Goal: Task Accomplishment & Management: Manage account settings

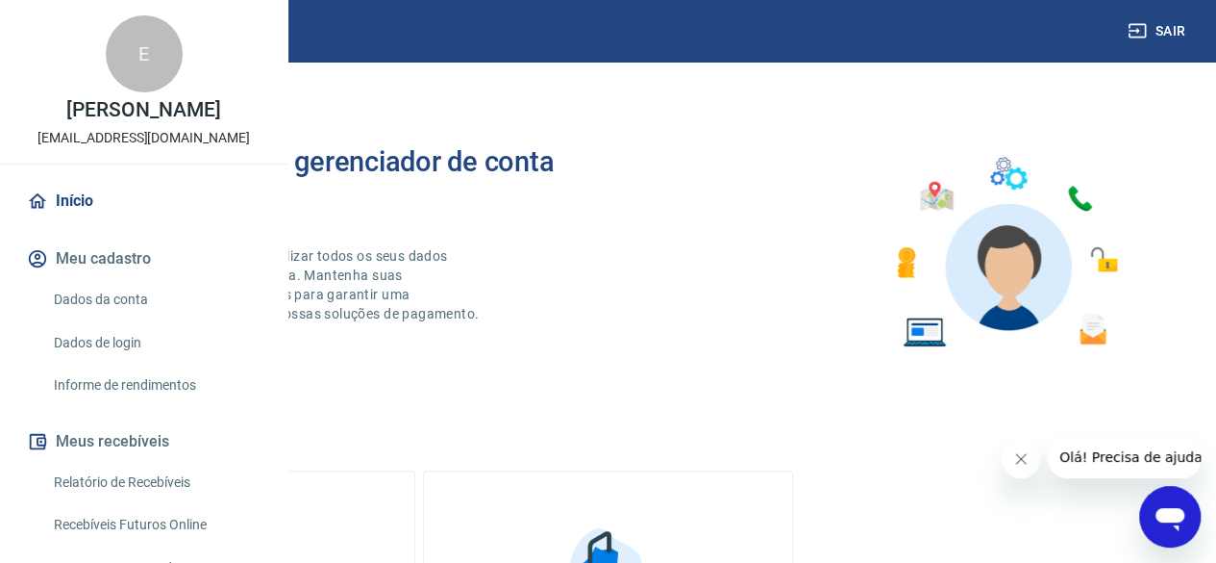
scroll to position [192, 0]
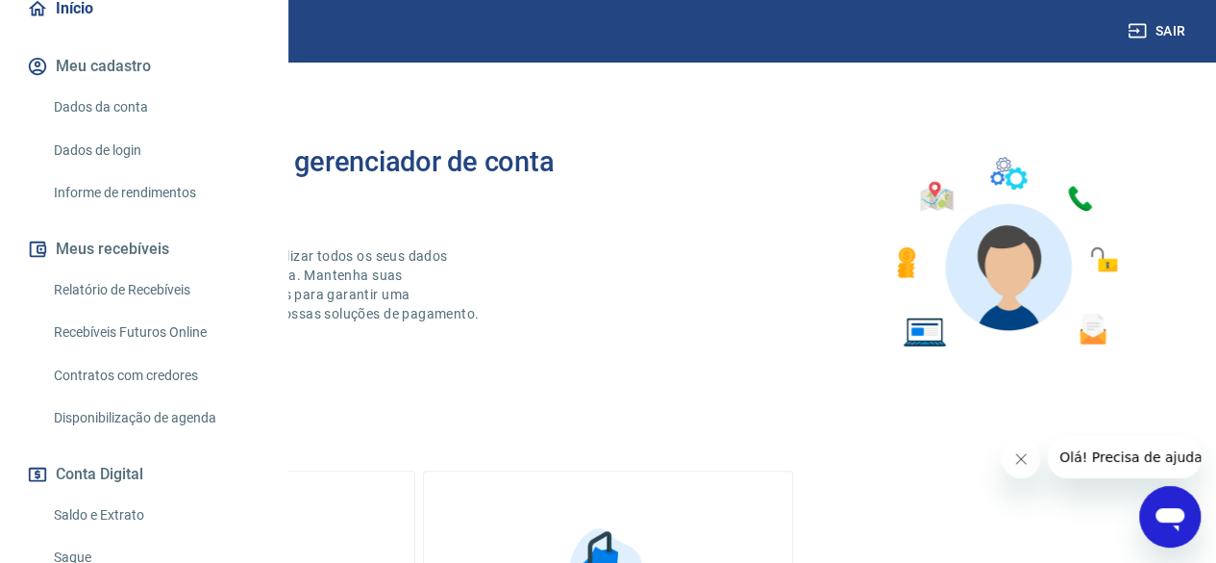
click at [125, 310] on link "Relatório de Recebíveis" at bounding box center [155, 289] width 218 height 39
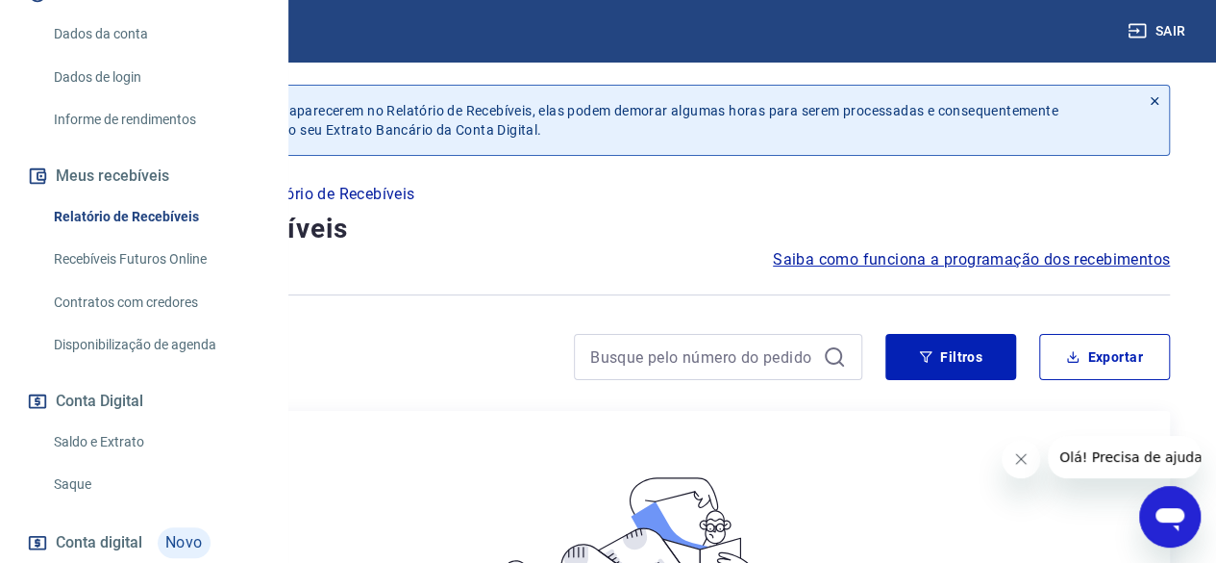
scroll to position [385, 0]
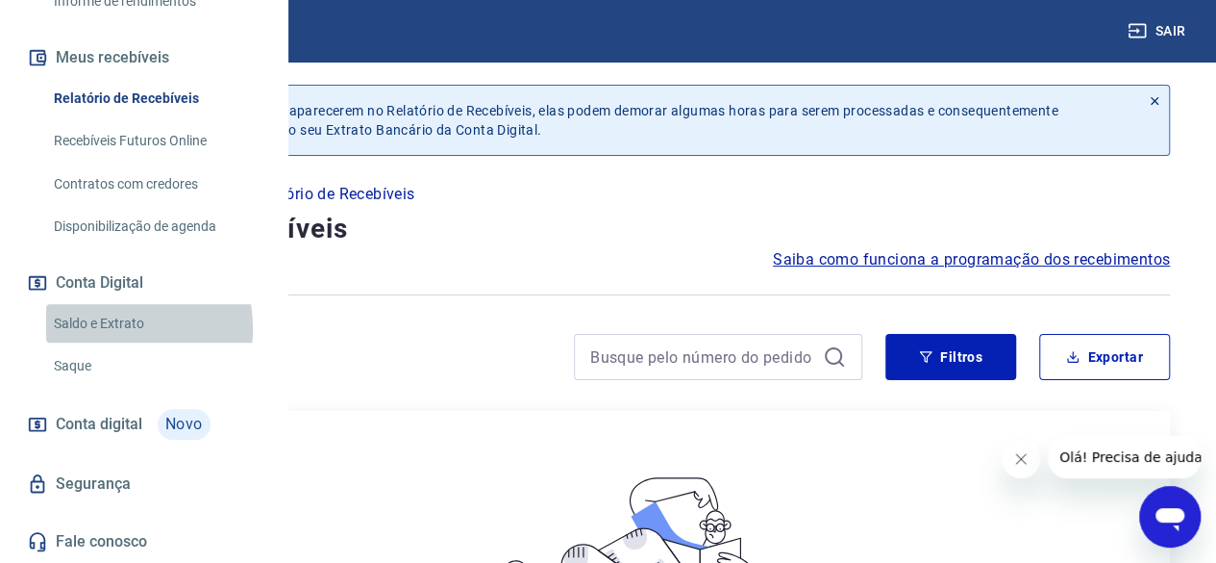
click at [92, 343] on link "Saldo e Extrato" at bounding box center [155, 323] width 218 height 39
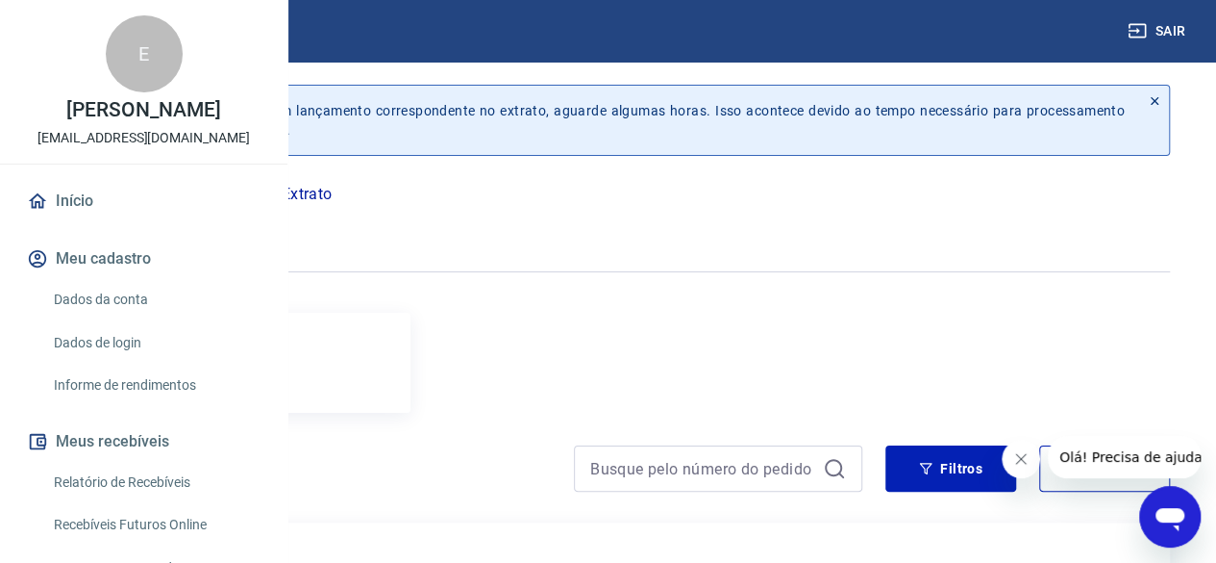
click at [75, 222] on link "Início" at bounding box center [143, 201] width 241 height 42
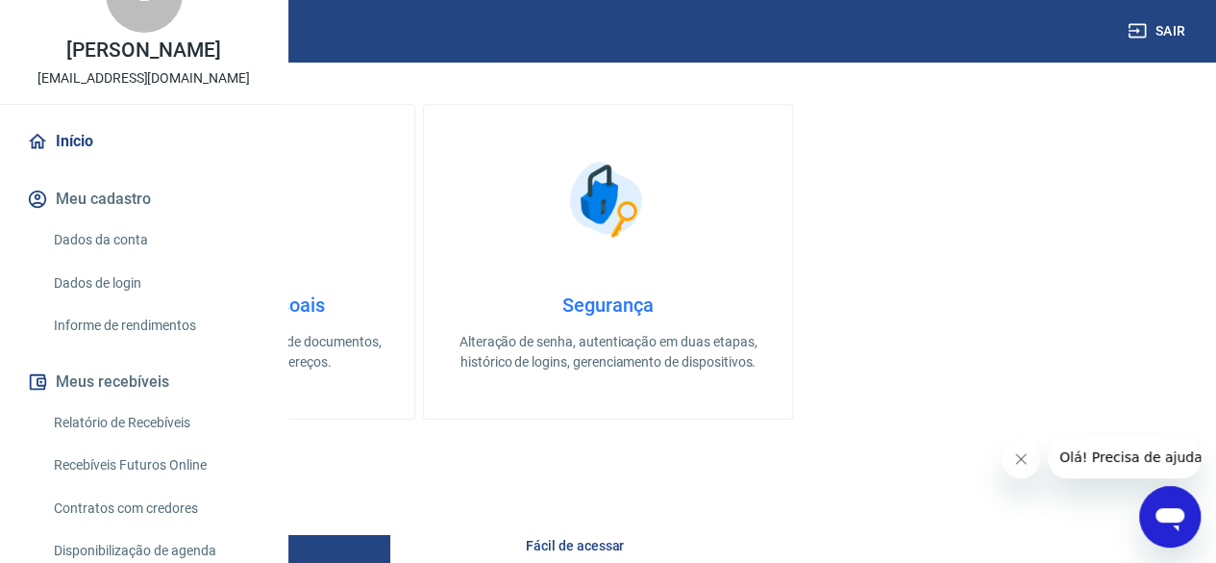
scroll to position [385, 0]
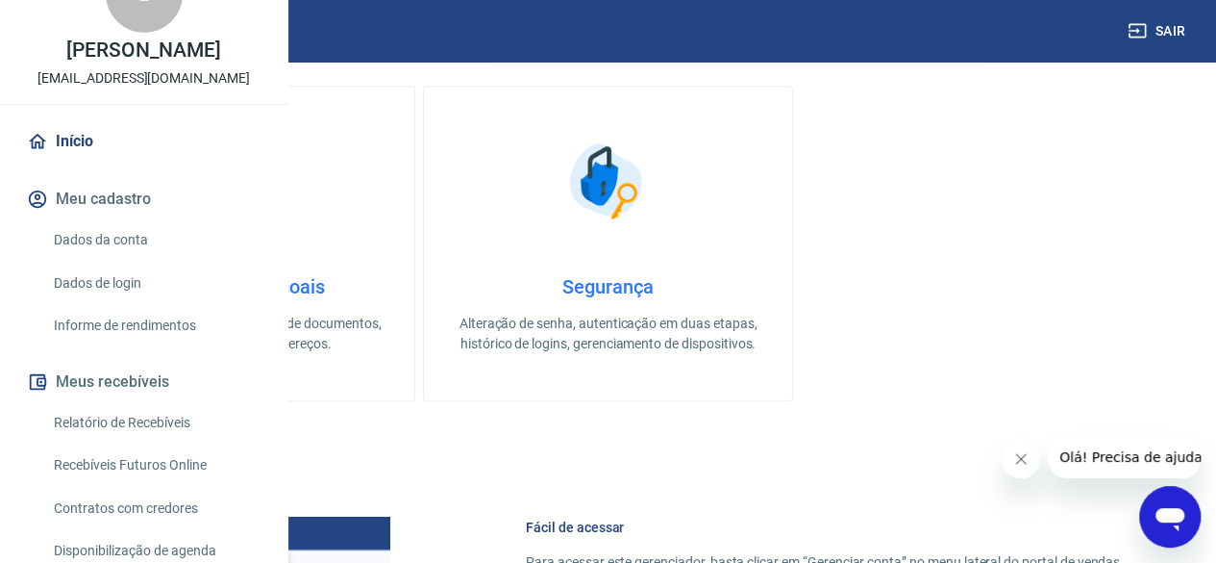
click at [77, 32] on img at bounding box center [85, 30] width 125 height 59
click at [279, 186] on img at bounding box center [231, 181] width 96 height 96
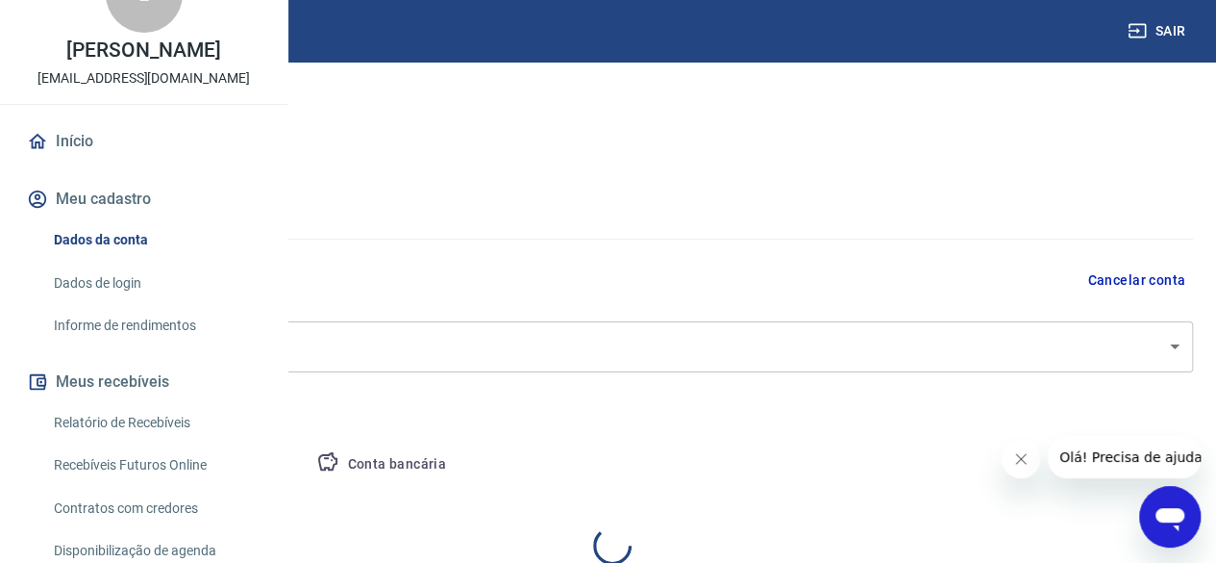
select select "PI"
select select "business"
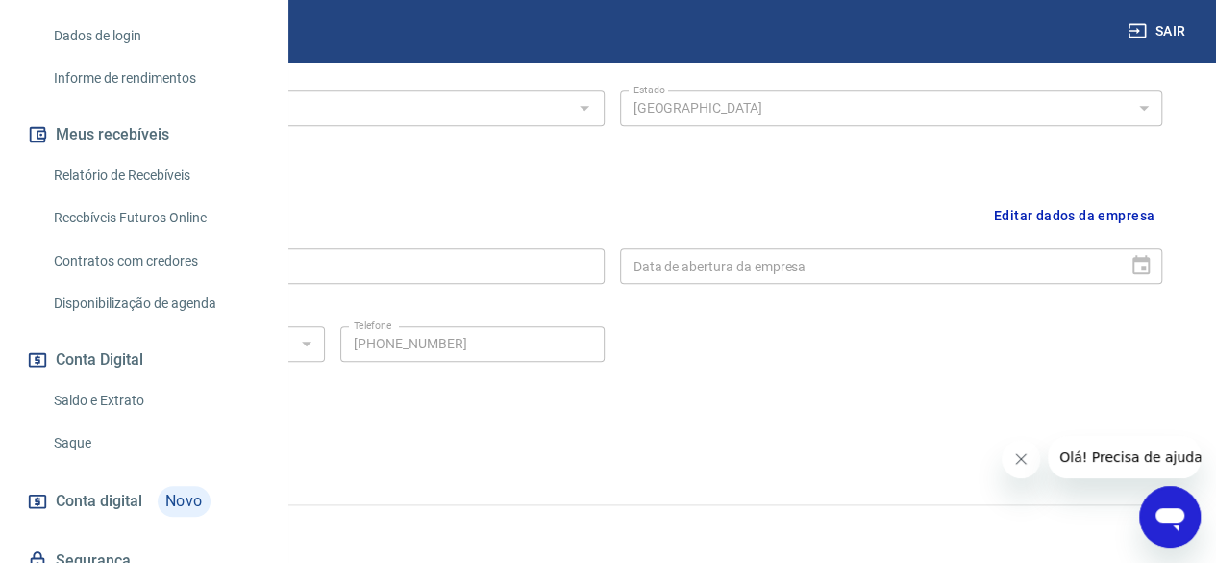
scroll to position [285, 0]
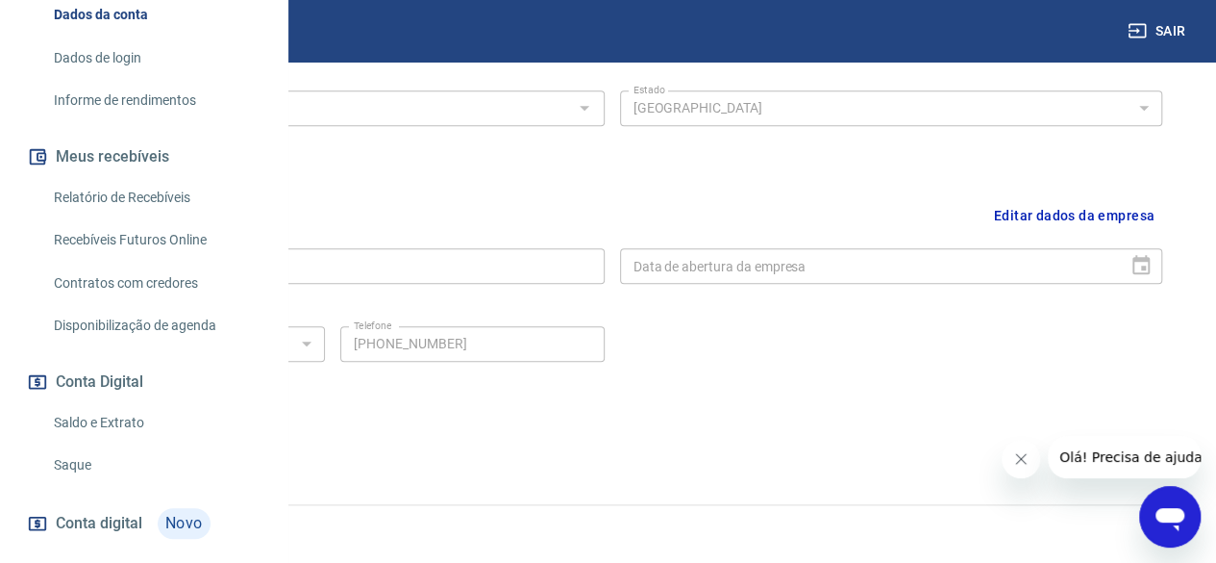
drag, startPoint x: 323, startPoint y: 186, endPoint x: 326, endPoint y: 143, distance: 42.4
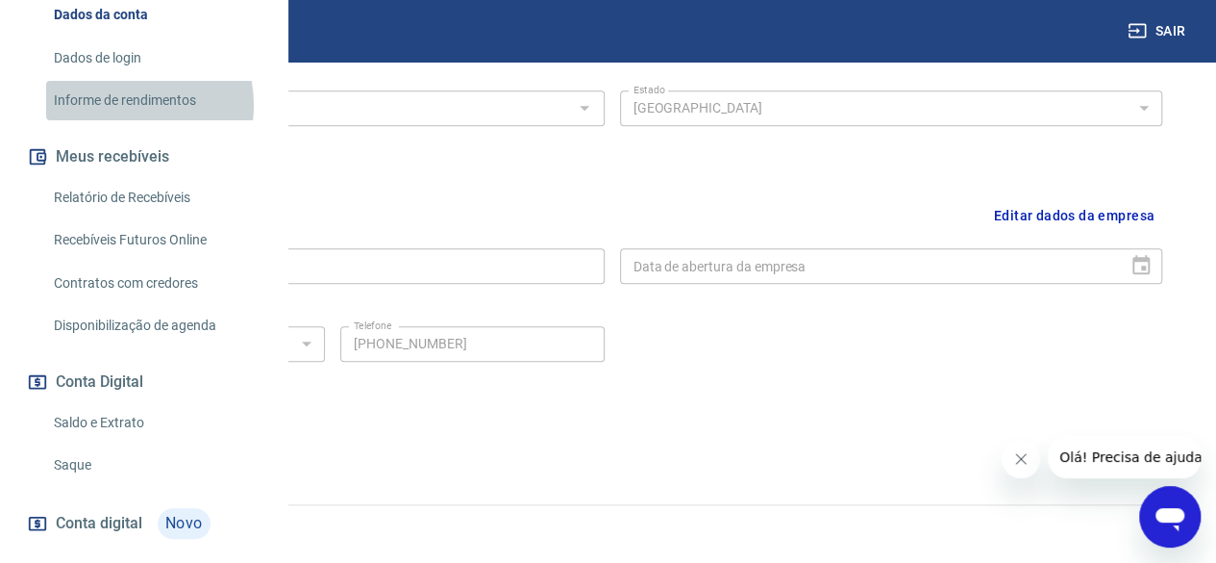
click at [127, 120] on link "Informe de rendimentos" at bounding box center [155, 100] width 218 height 39
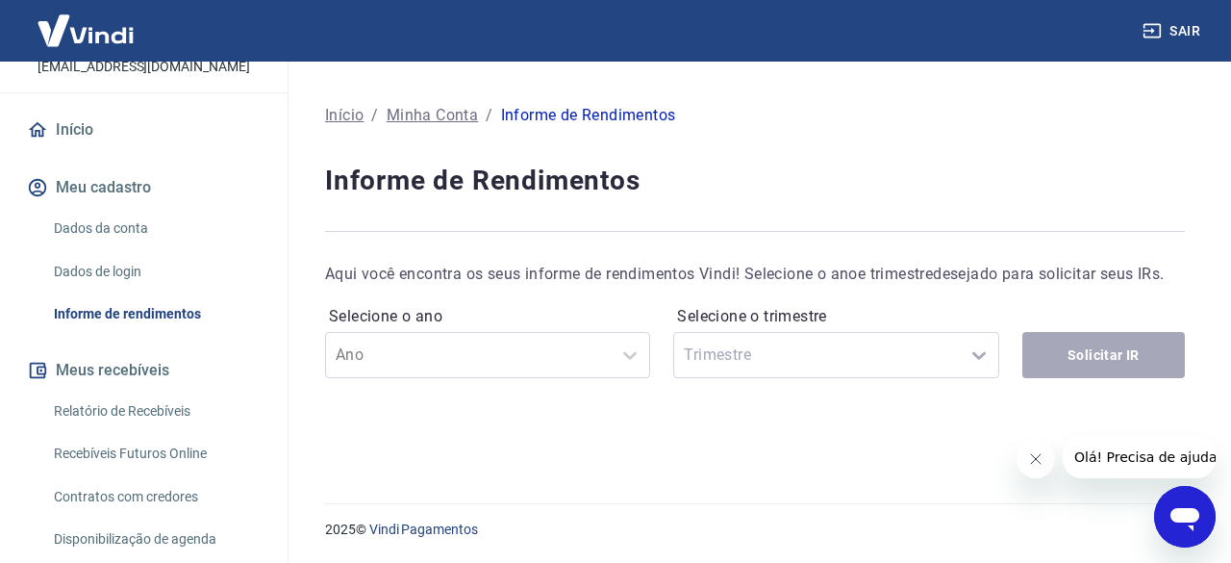
scroll to position [92, 0]
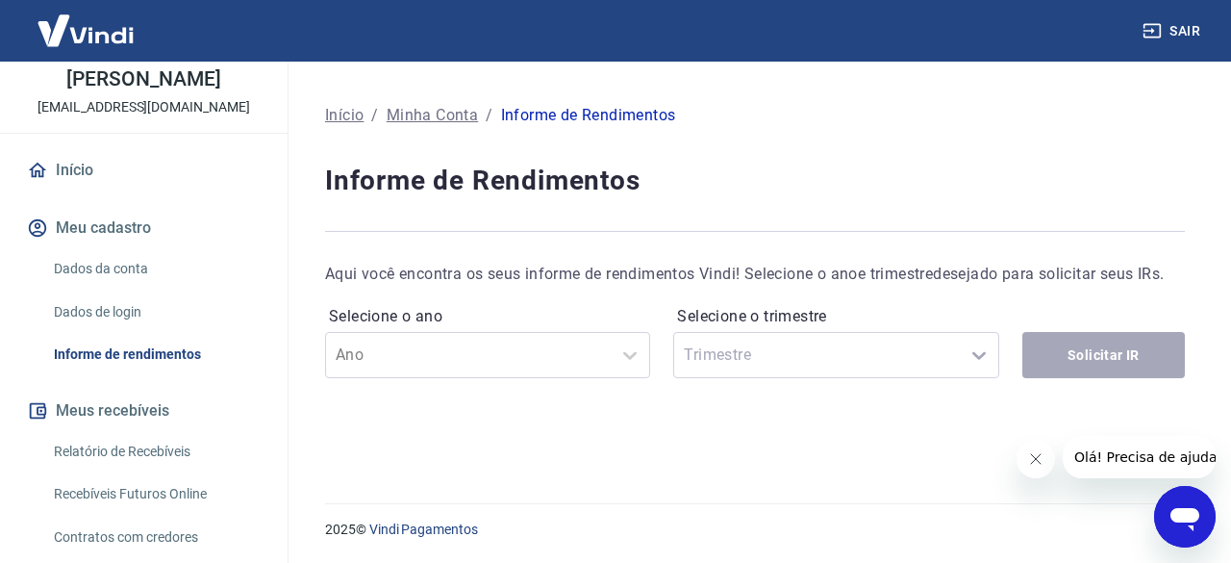
click at [423, 114] on p "Minha Conta" at bounding box center [432, 115] width 91 height 23
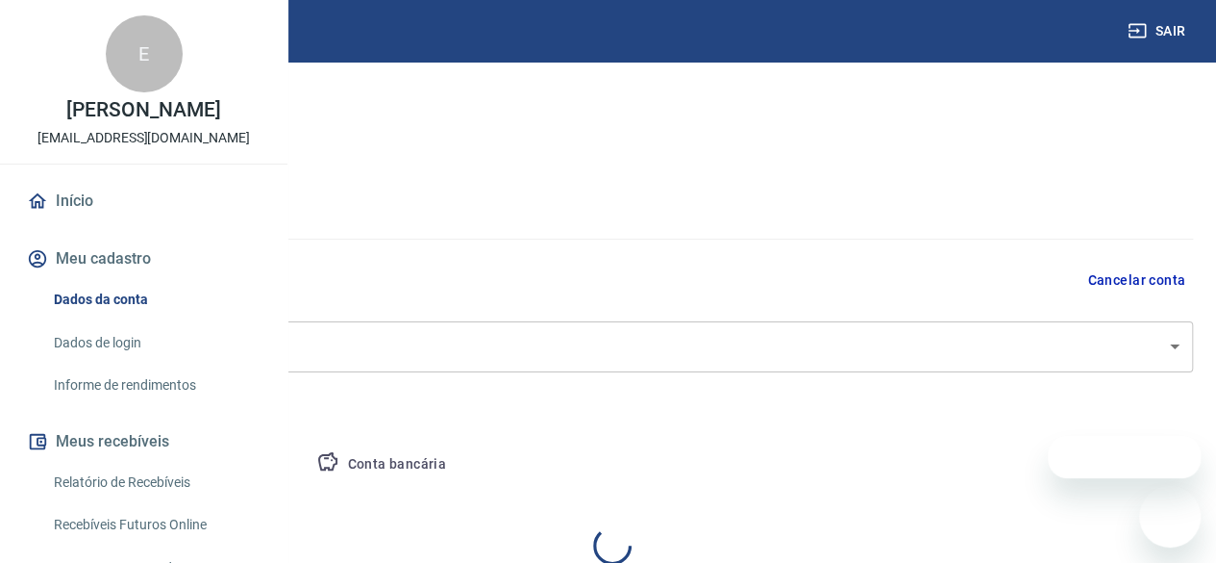
select select "PI"
select select "business"
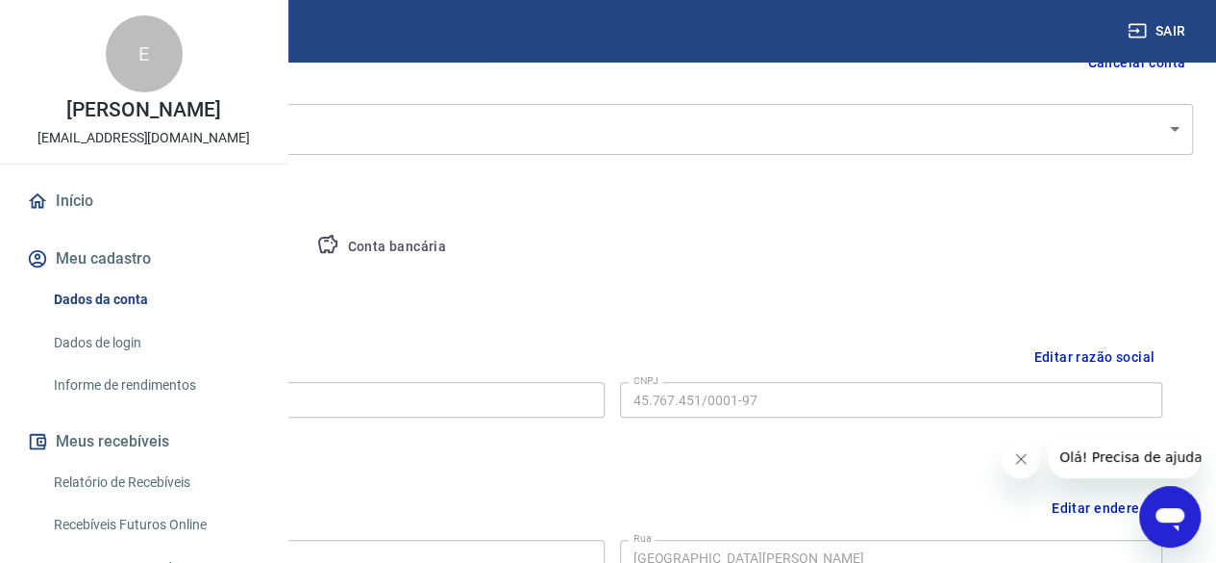
scroll to position [96, 0]
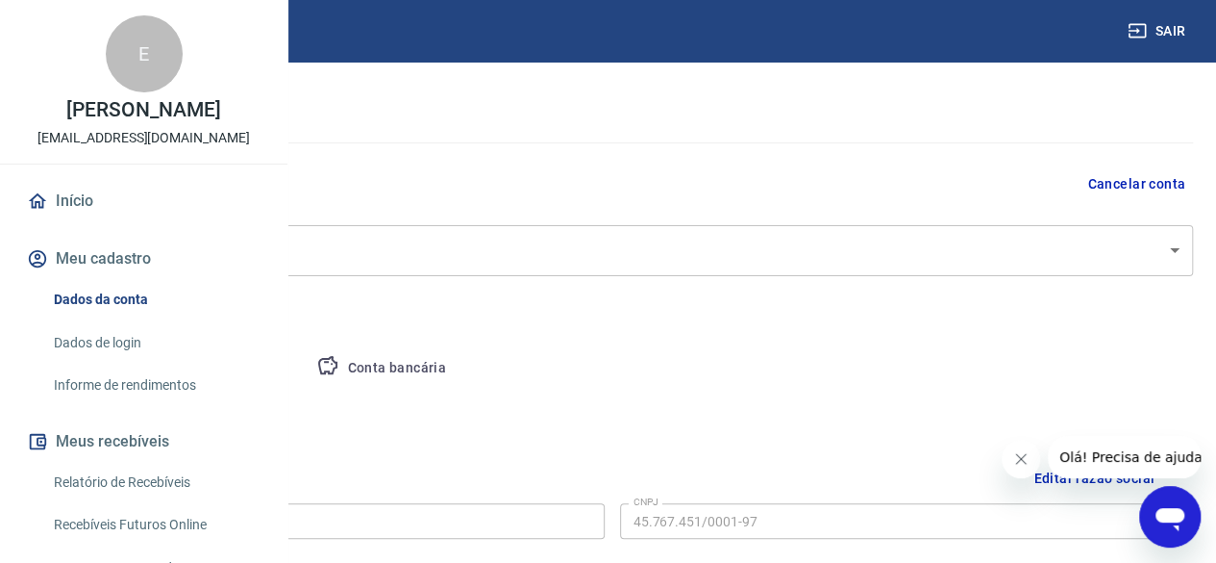
click at [106, 38] on img at bounding box center [85, 30] width 125 height 59
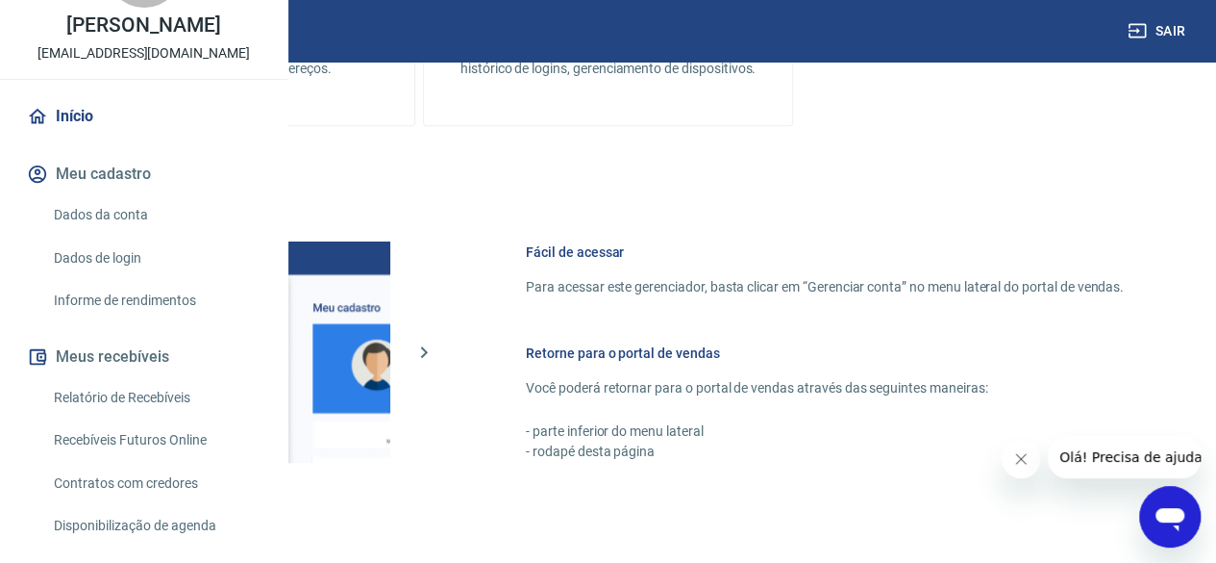
scroll to position [71, 0]
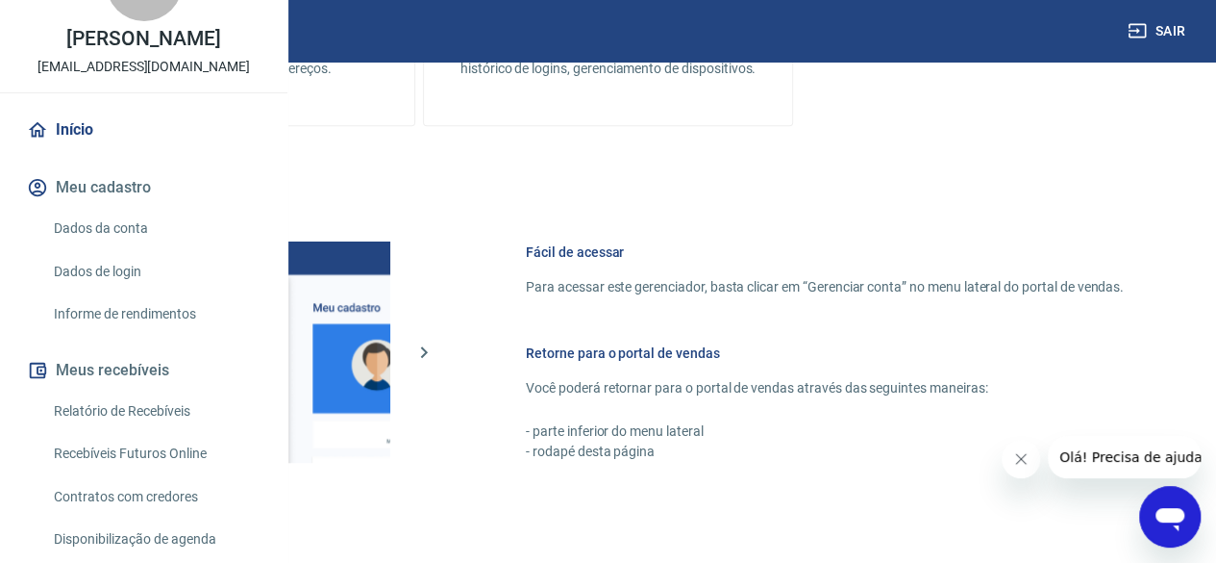
click at [80, 248] on link "Dados da conta" at bounding box center [155, 228] width 218 height 39
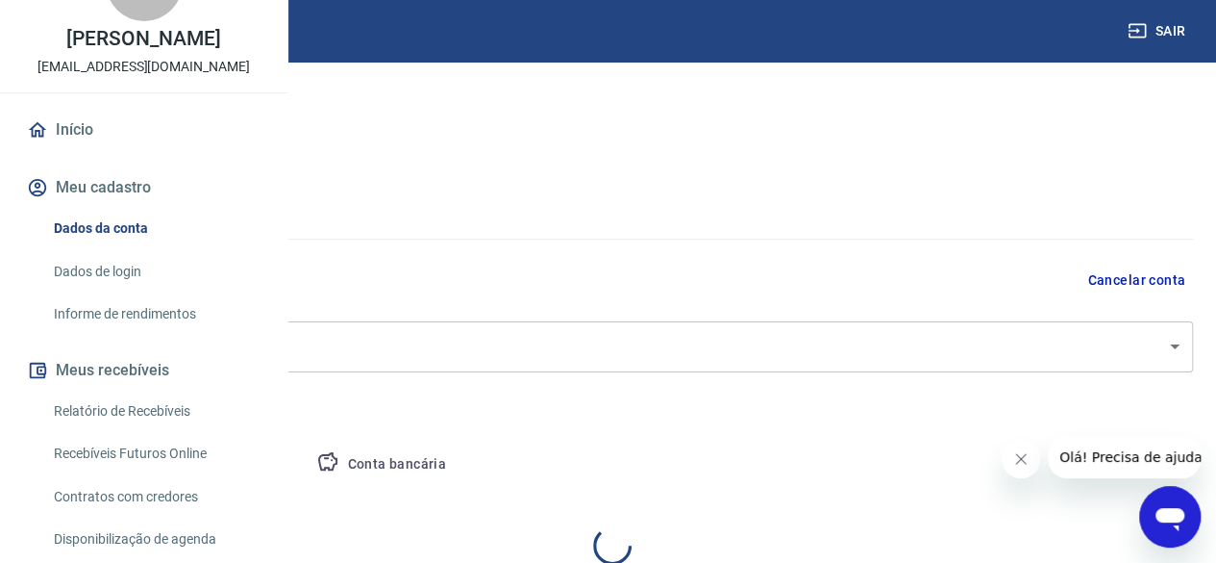
select select "PI"
select select "business"
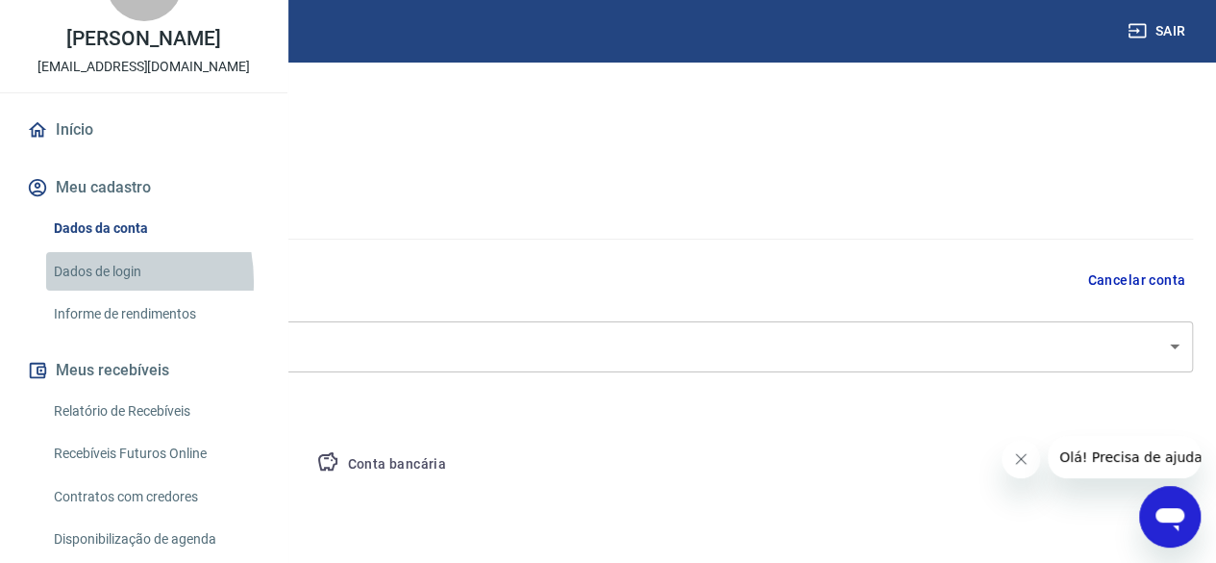
click at [83, 291] on link "Dados de login" at bounding box center [155, 271] width 218 height 39
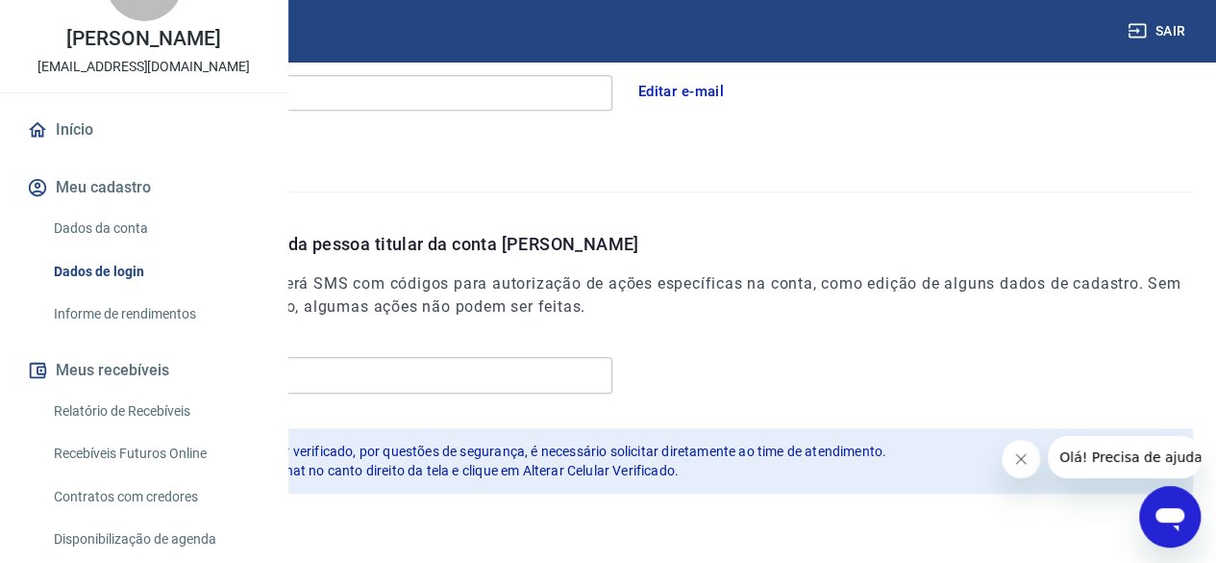
scroll to position [620, 0]
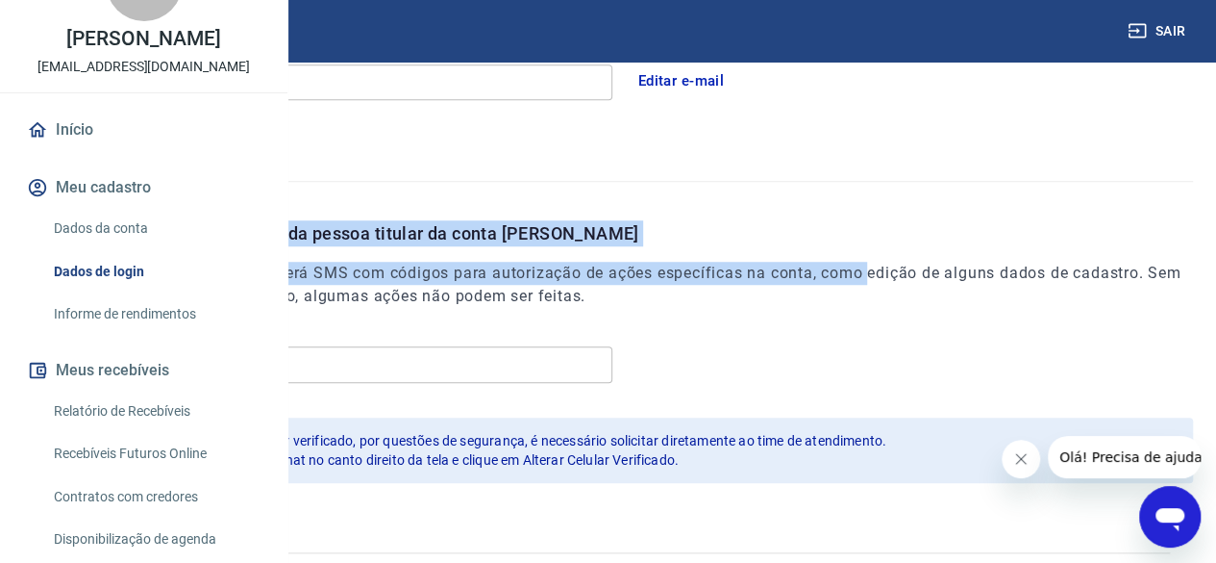
drag, startPoint x: 287, startPoint y: 336, endPoint x: 283, endPoint y: 322, distance: 14.0
click at [535, 190] on div "Cadastre o número de celular da pessoa titular da conta Vindi É o número de cel…" at bounding box center [608, 343] width 1170 height 323
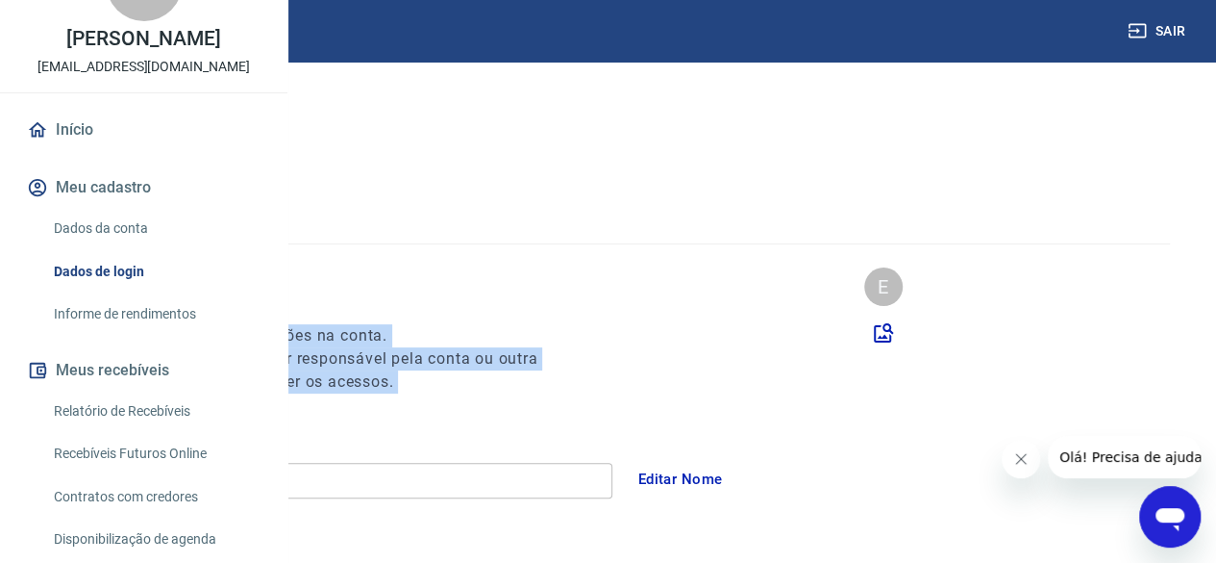
scroll to position [0, 0]
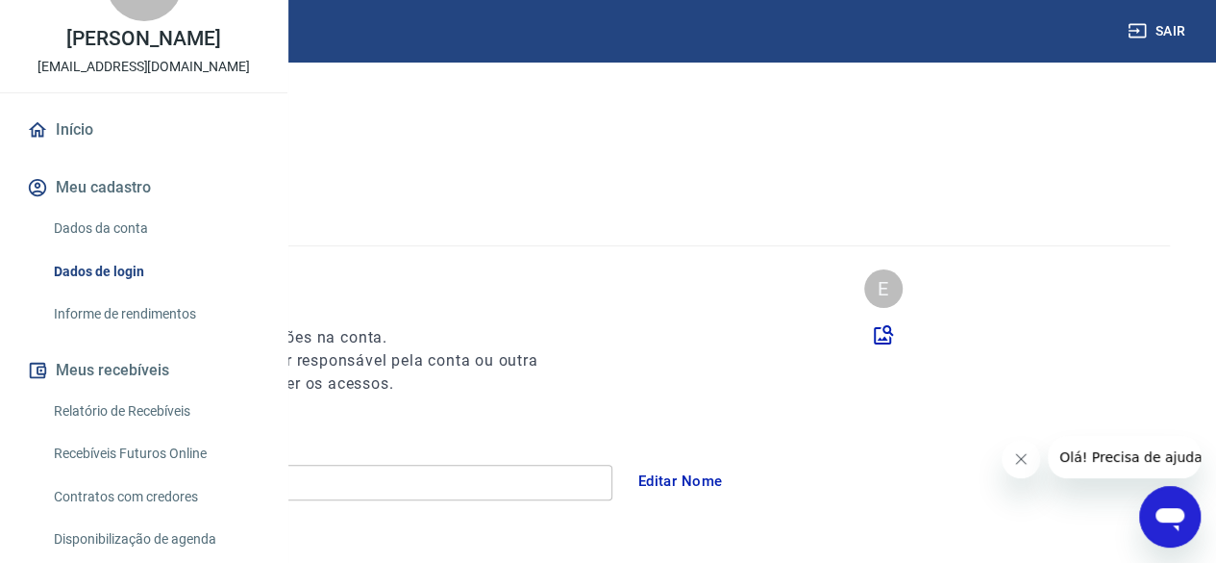
click at [131, 49] on p "[PERSON_NAME]" at bounding box center [143, 39] width 154 height 20
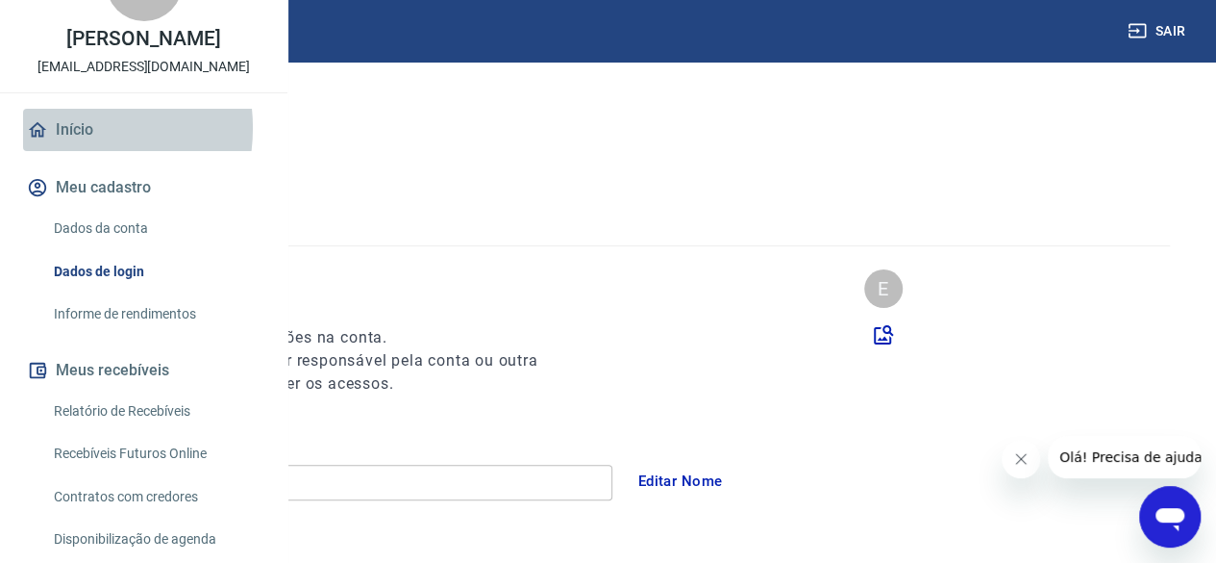
click at [67, 151] on link "Início" at bounding box center [143, 130] width 241 height 42
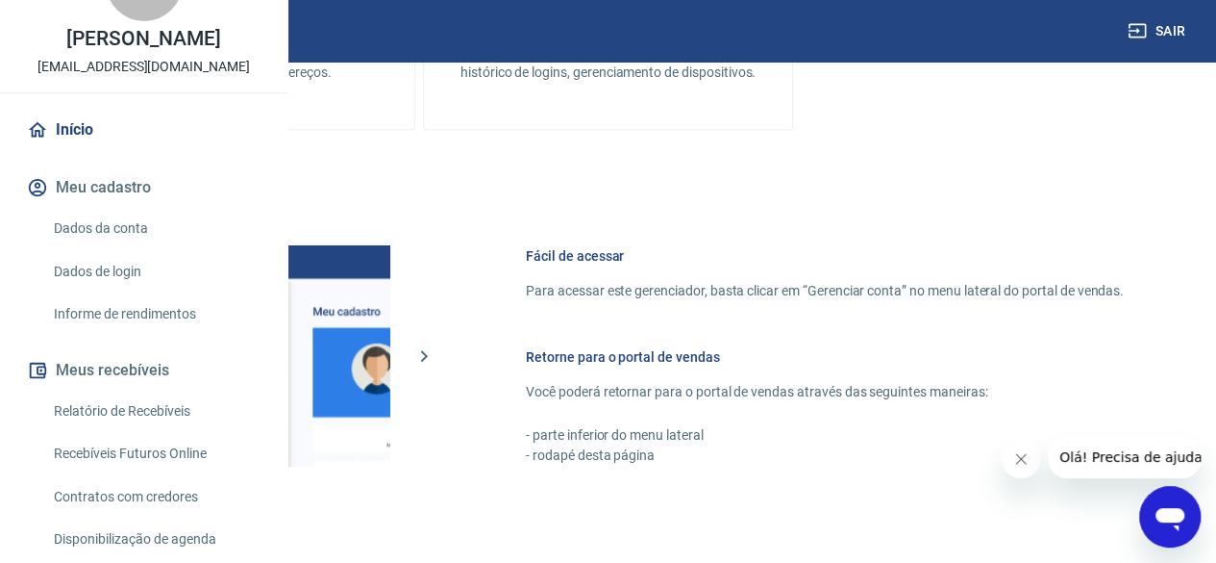
scroll to position [1013, 0]
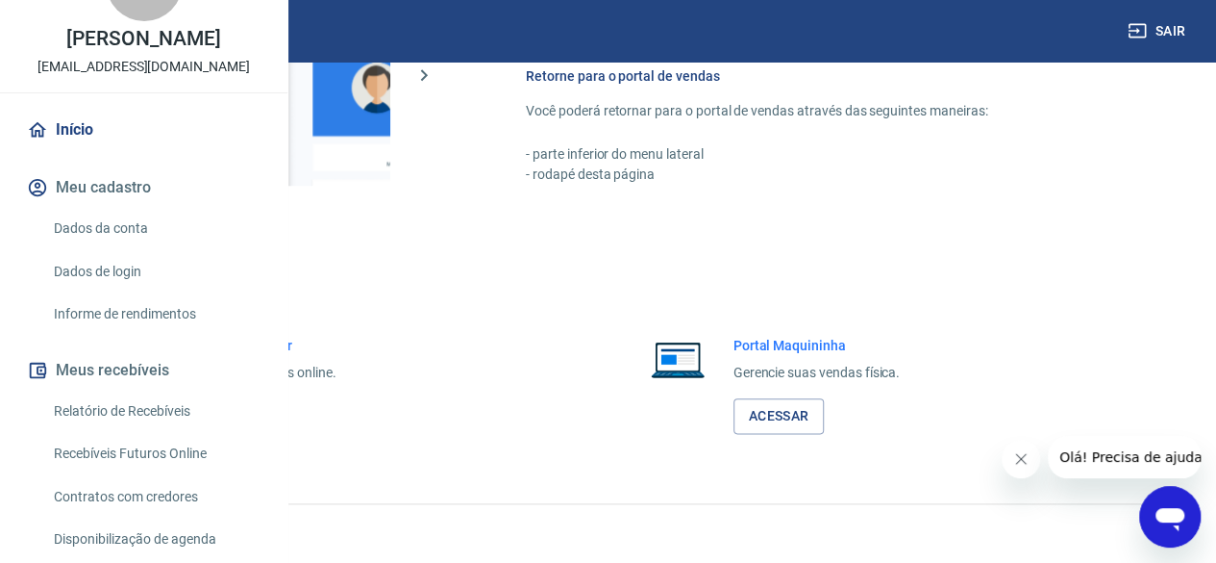
click at [257, 412] on link "Acessar" at bounding box center [210, 416] width 91 height 36
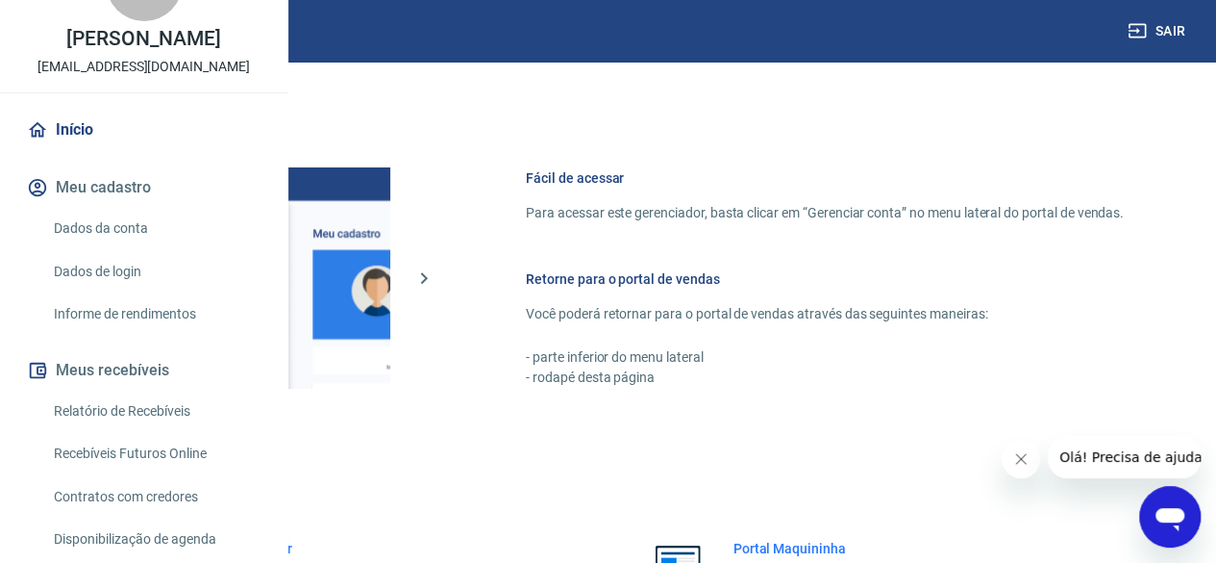
scroll to position [628, 0]
